Goal: Information Seeking & Learning: Learn about a topic

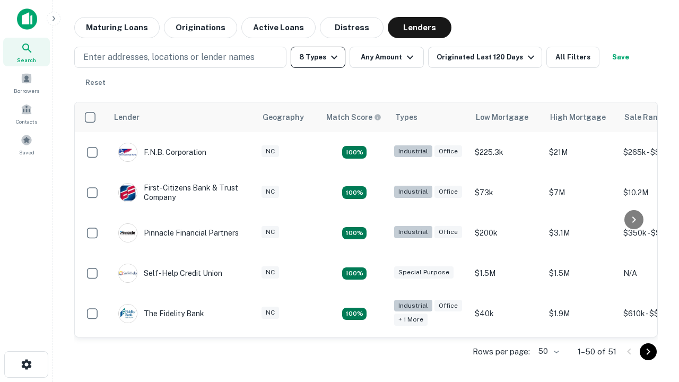
click at [318, 57] on button "8 Types" at bounding box center [318, 57] width 55 height 21
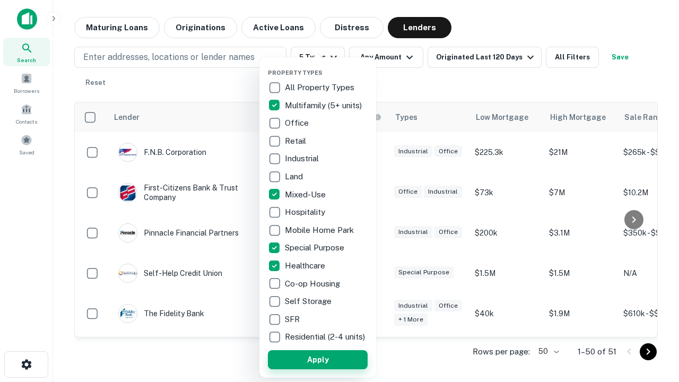
click at [318, 359] on button "Apply" at bounding box center [318, 359] width 100 height 19
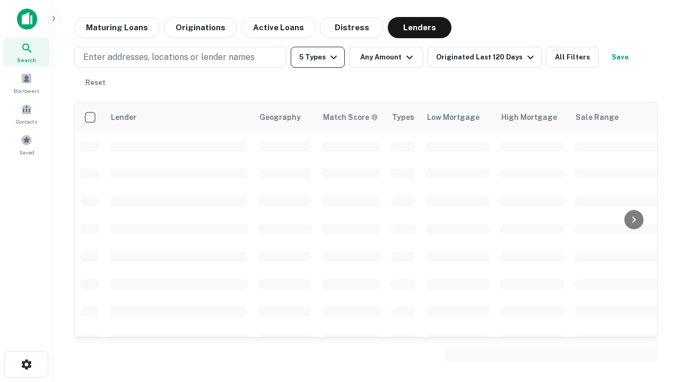
click at [318, 57] on button "5 Types" at bounding box center [318, 57] width 54 height 21
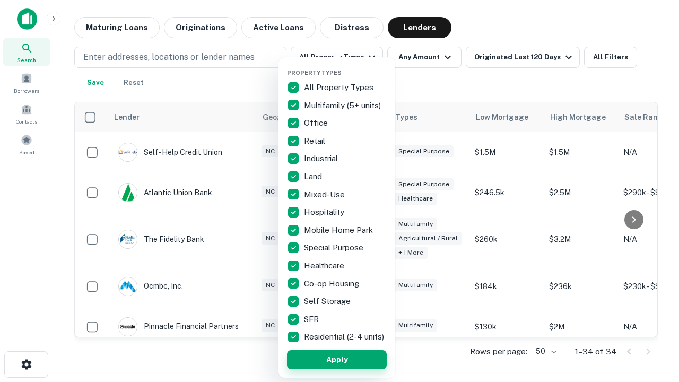
click at [337, 359] on button "Apply" at bounding box center [337, 359] width 100 height 19
